Goal: Task Accomplishment & Management: Complete application form

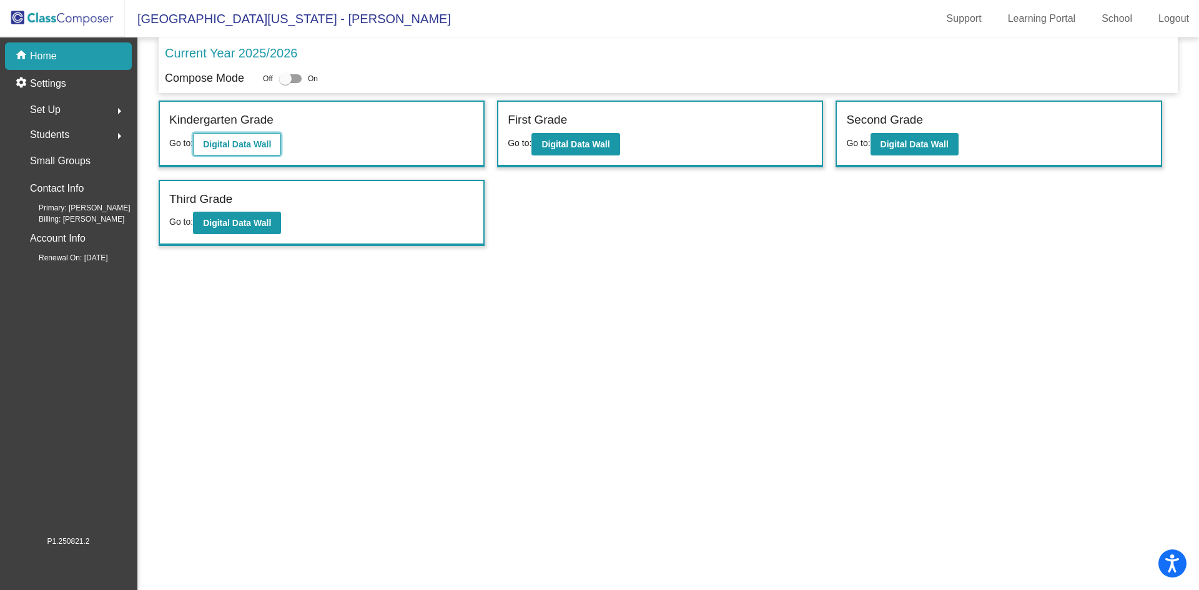
click at [248, 146] on b "Digital Data Wall" at bounding box center [237, 144] width 68 height 10
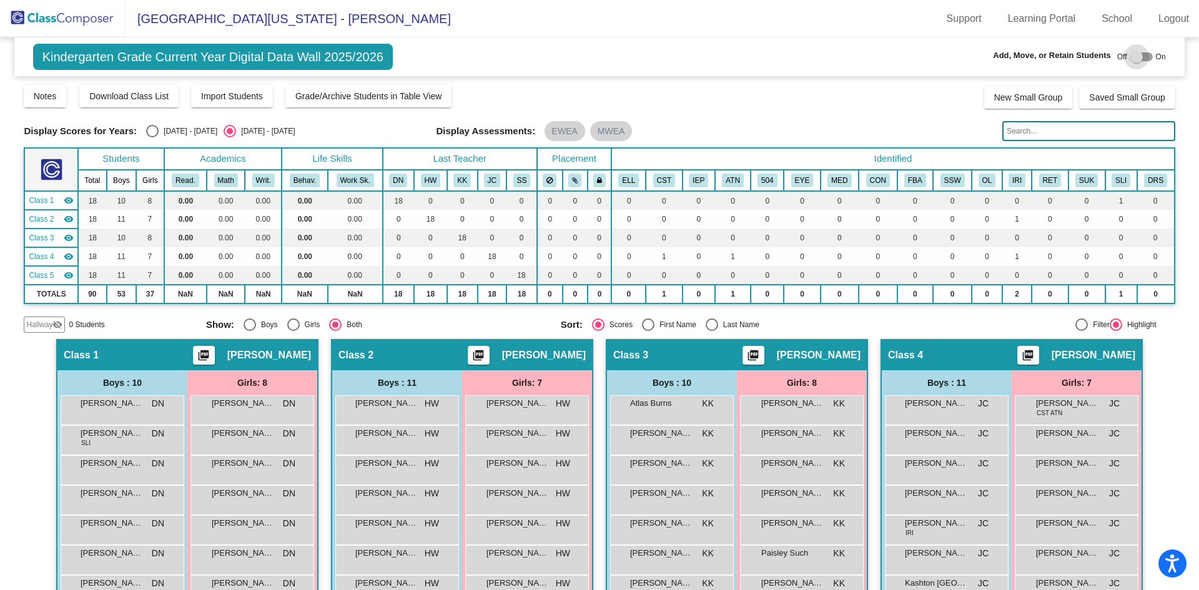
click at [1130, 54] on div at bounding box center [1136, 57] width 12 height 12
checkbox input "true"
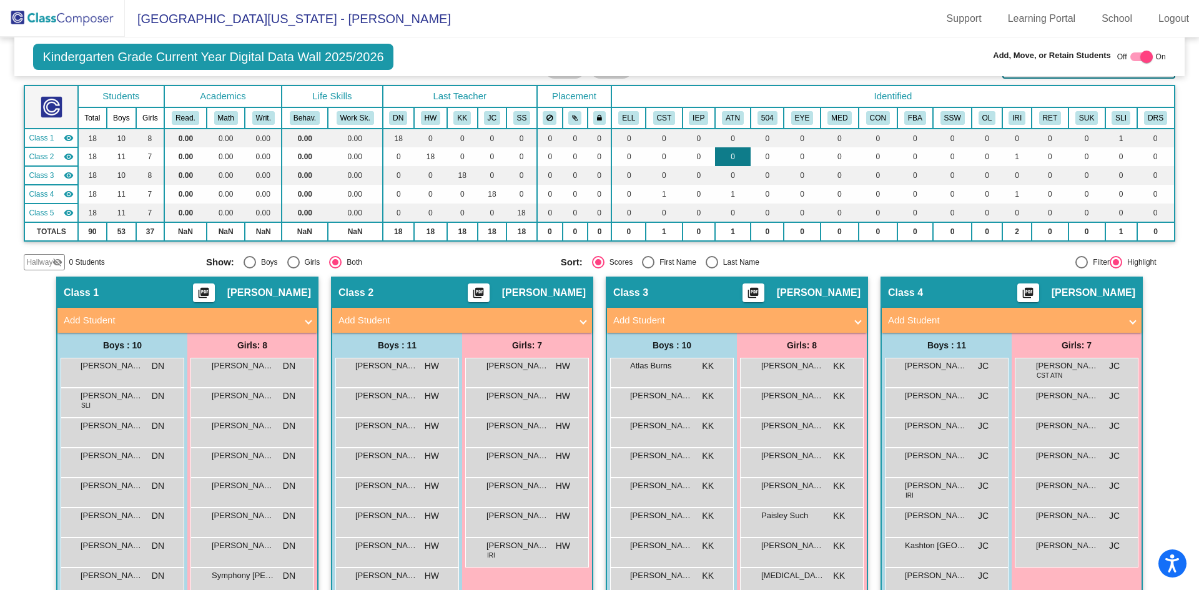
scroll to position [187, 0]
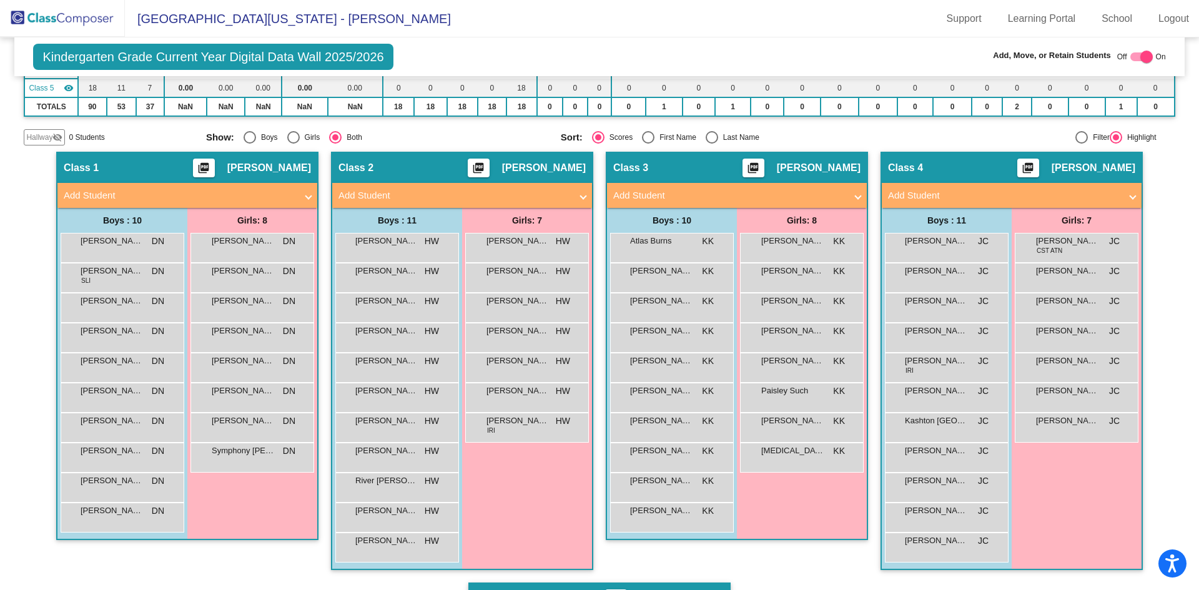
click at [581, 195] on span at bounding box center [583, 196] width 5 height 14
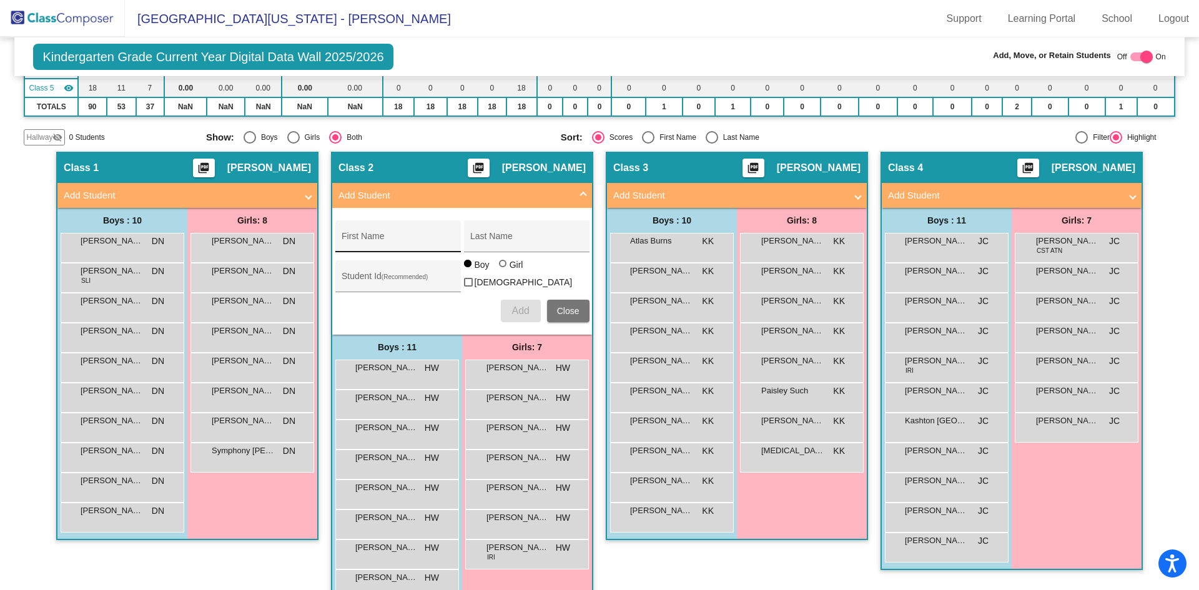
click at [402, 237] on input "First Name" at bounding box center [398, 241] width 112 height 10
type input "[PERSON_NAME]"
type input "Hall"
type input "3810060"
click at [499, 267] on div at bounding box center [502, 263] width 7 height 7
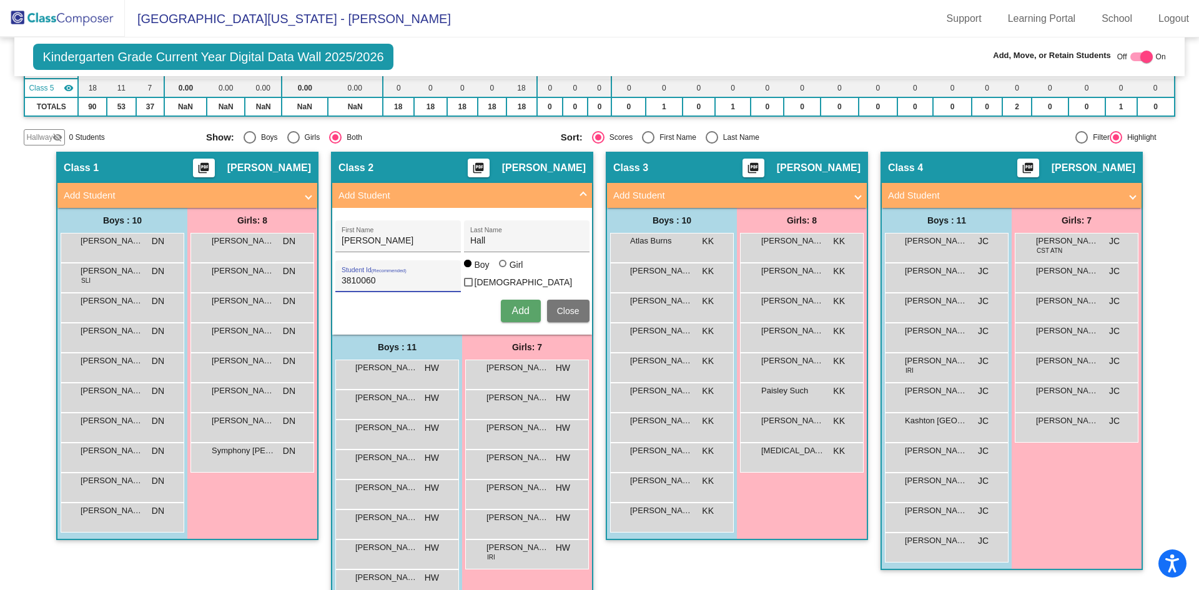
click at [503, 270] on input "Girl" at bounding box center [503, 270] width 1 height 1
radio input "true"
click at [516, 308] on span "Add" at bounding box center [519, 310] width 17 height 11
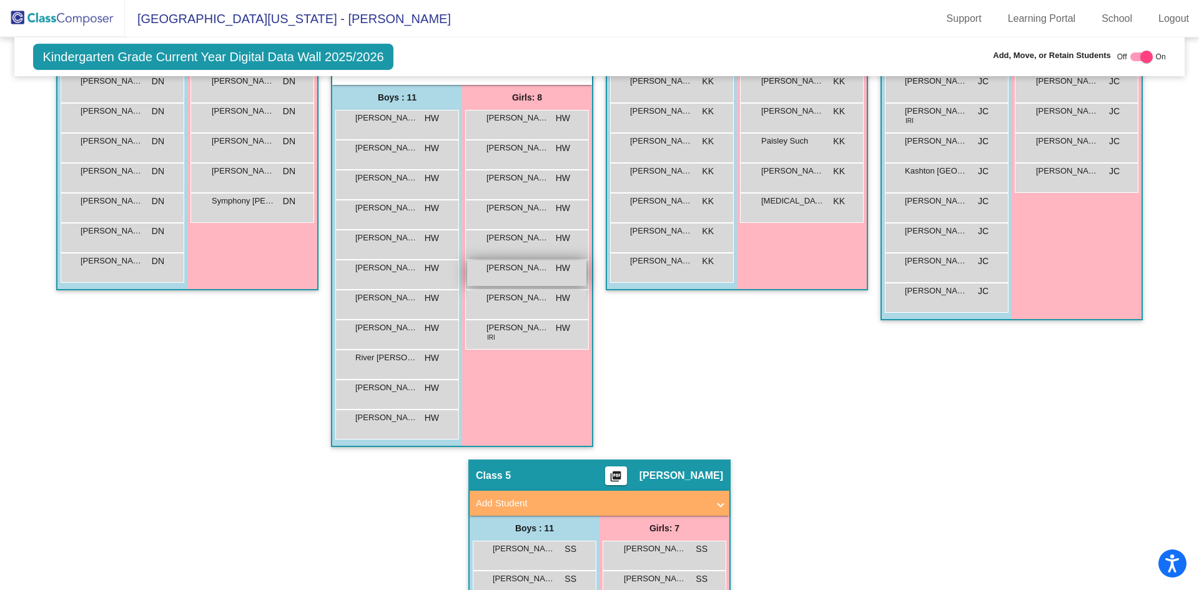
scroll to position [125, 0]
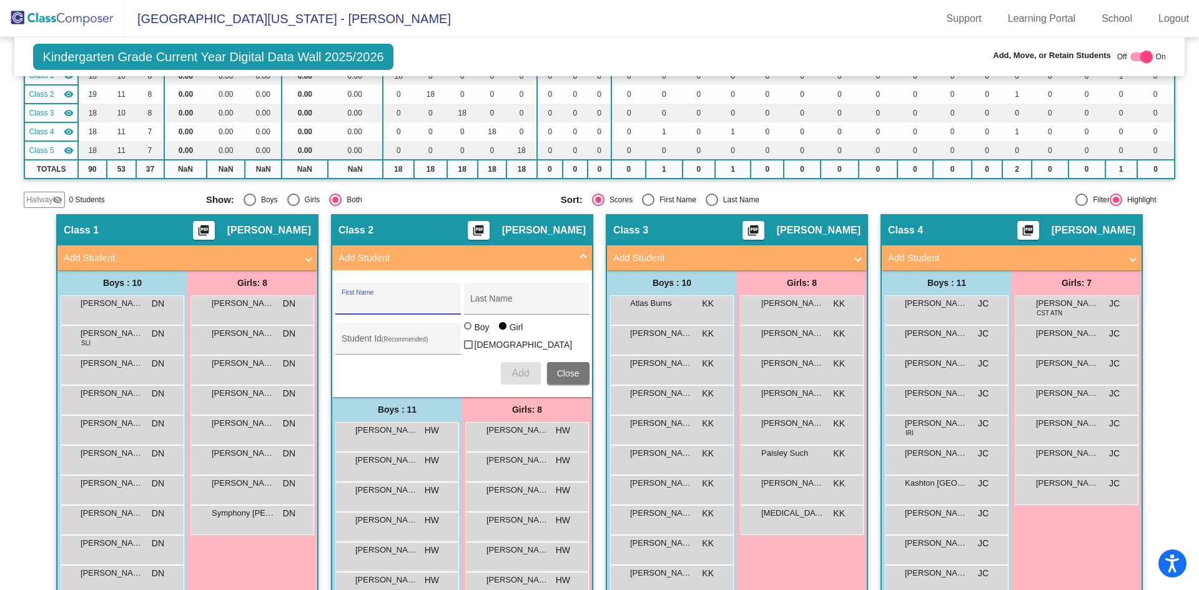
click at [568, 257] on span "Add Student" at bounding box center [459, 258] width 242 height 14
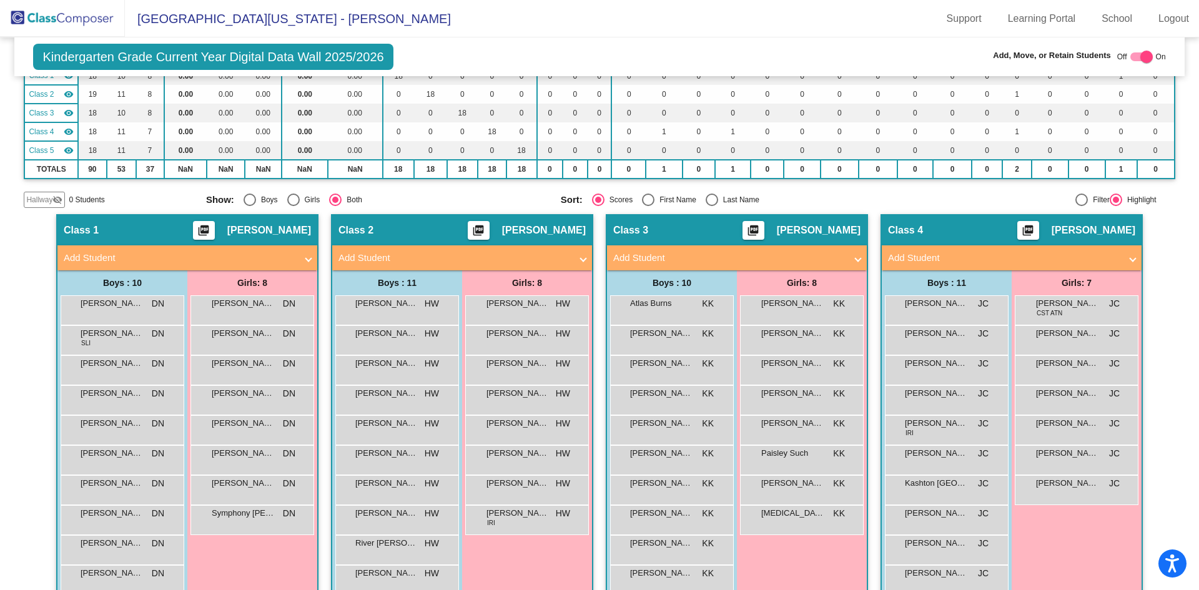
click at [1038, 254] on mat-panel-title "Add Student" at bounding box center [1004, 258] width 232 height 14
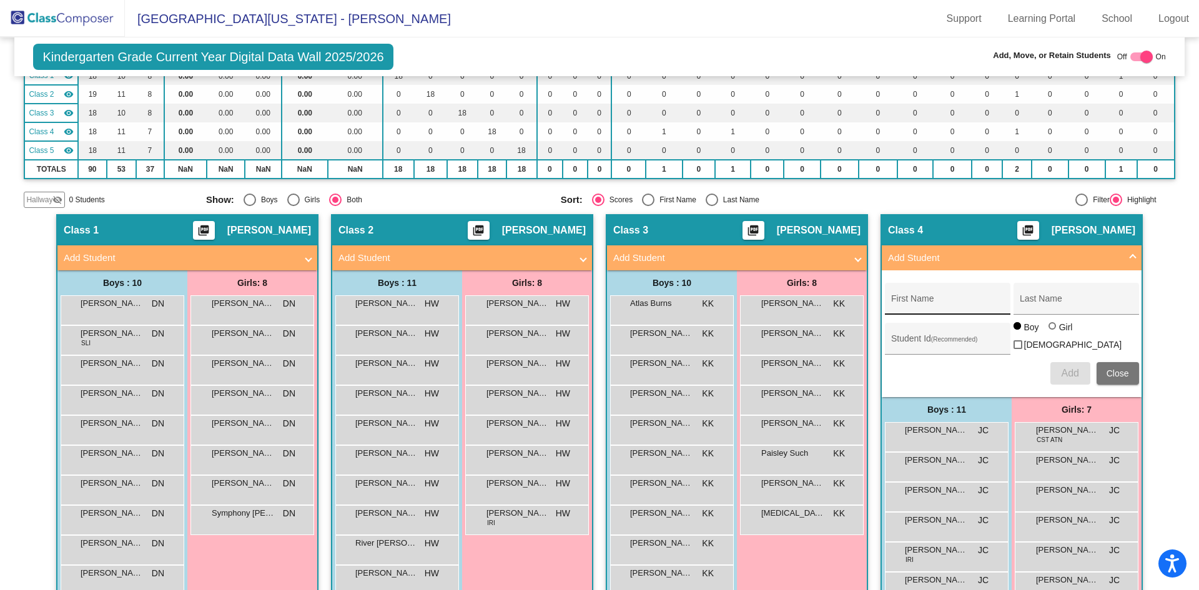
click at [931, 299] on input "First Name" at bounding box center [947, 304] width 112 height 10
type input "Auden"
type input "[PERSON_NAME]"
type input "3810183"
click at [1065, 368] on span "Add" at bounding box center [1069, 373] width 17 height 11
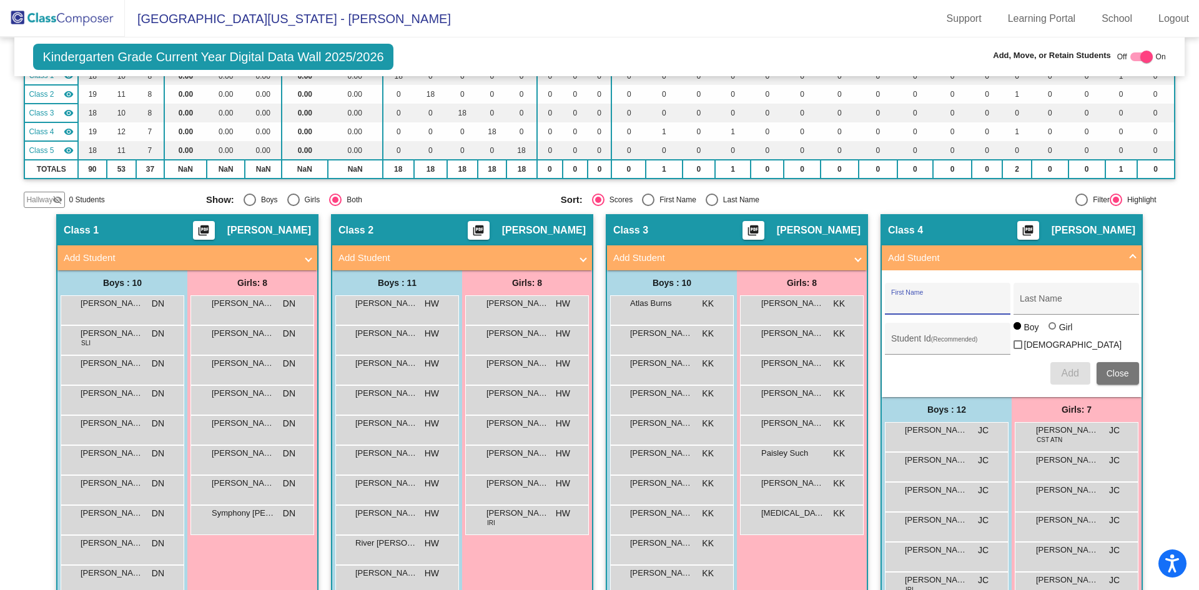
click at [1142, 59] on div at bounding box center [1146, 57] width 12 height 12
checkbox input "false"
